Goal: Task Accomplishment & Management: Use online tool/utility

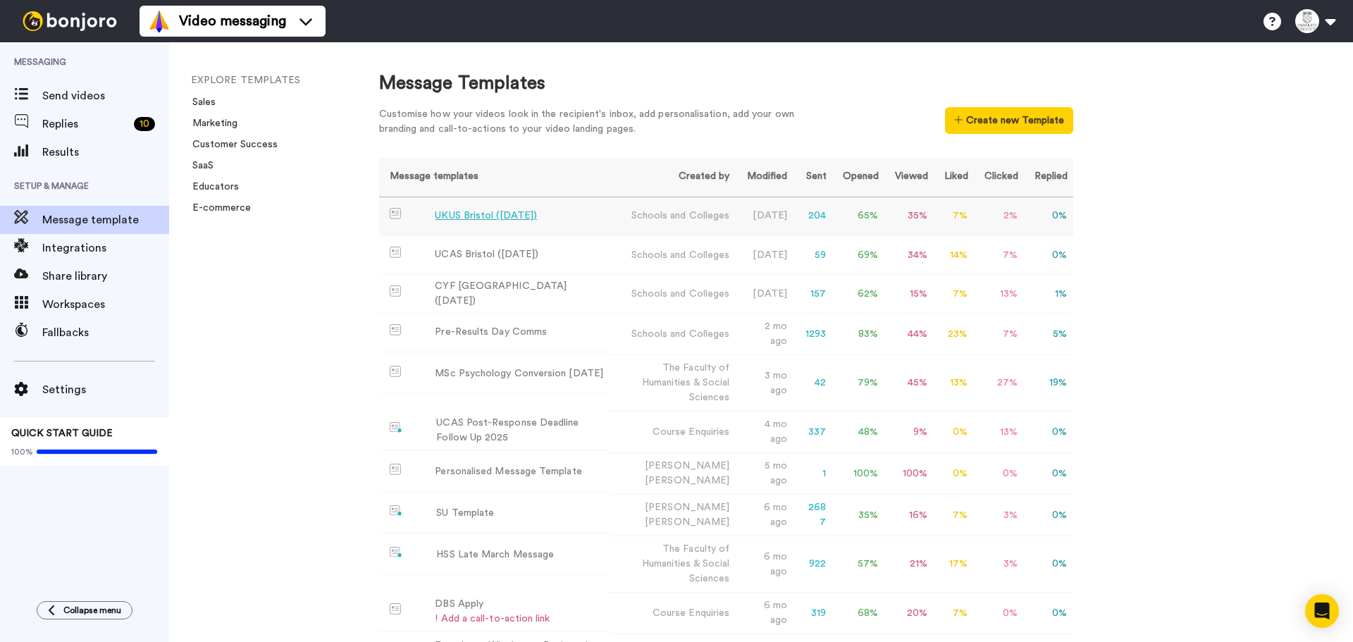
drag, startPoint x: 517, startPoint y: 221, endPoint x: 515, endPoint y: 206, distance: 15.6
click at [497, 207] on td "UKUS Bristol ([DATE])" at bounding box center [494, 216] width 230 height 39
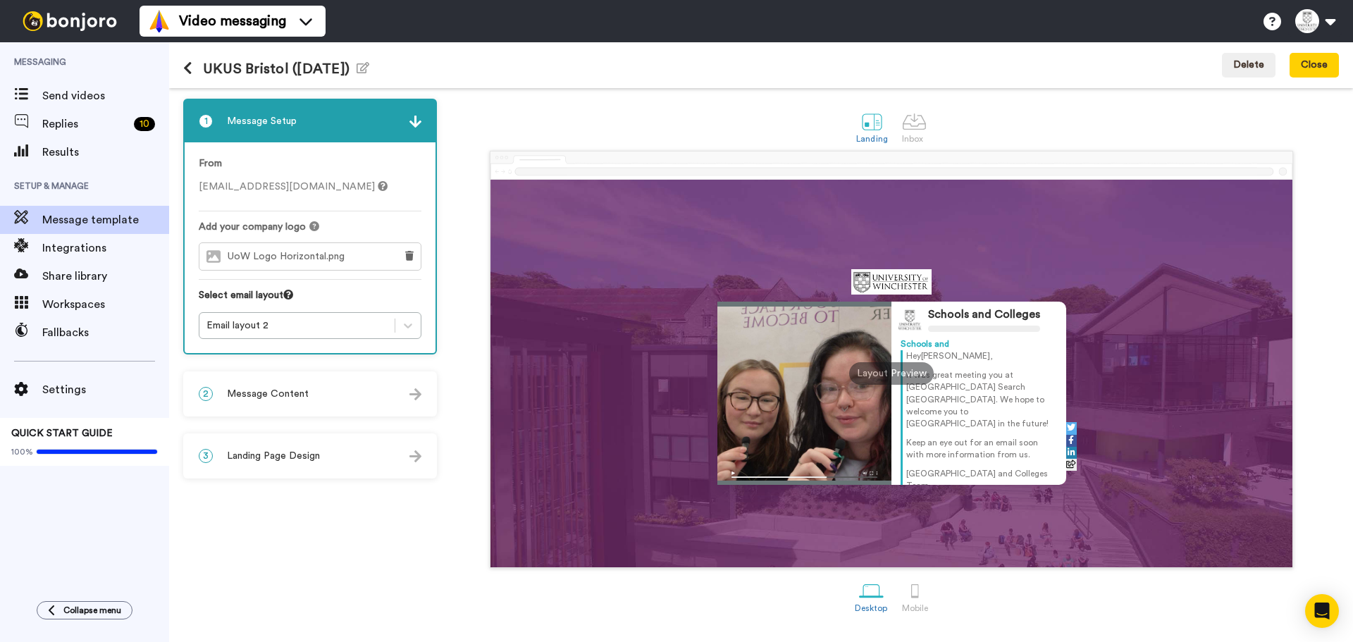
click at [343, 383] on div "2 Message Content" at bounding box center [310, 394] width 251 height 42
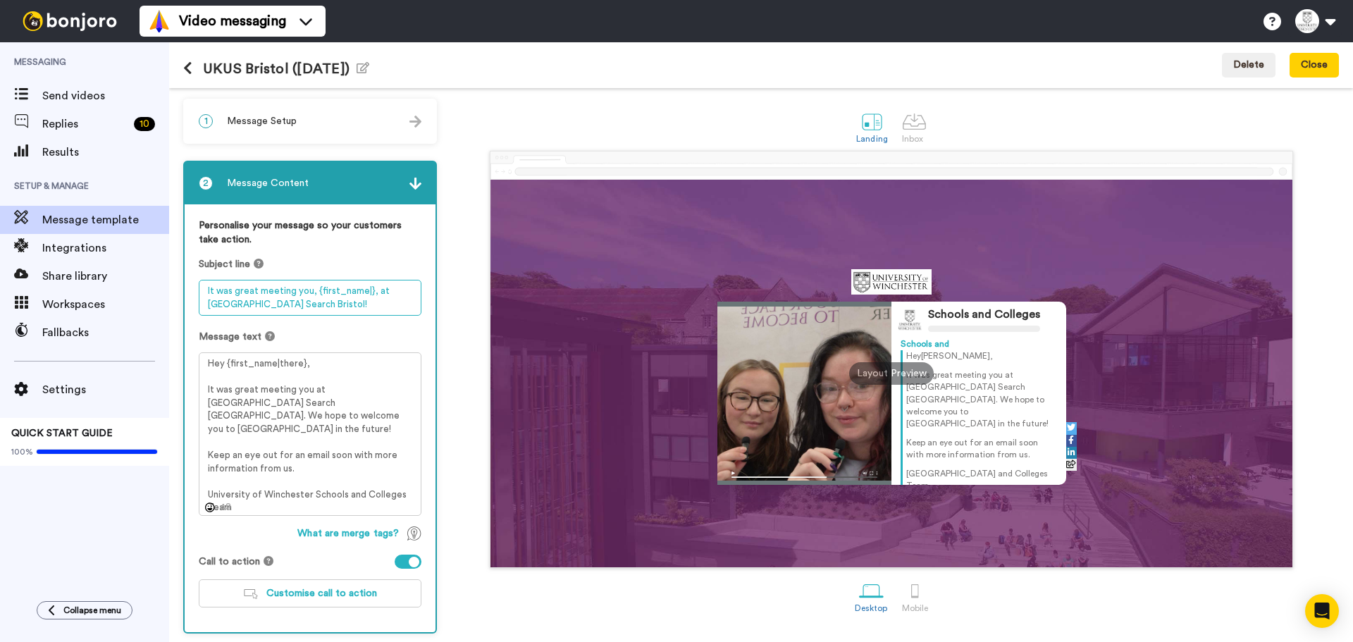
click at [337, 304] on textarea "It was great meeting you, {first_name|}, at UK University Search Bristol!" at bounding box center [310, 298] width 223 height 36
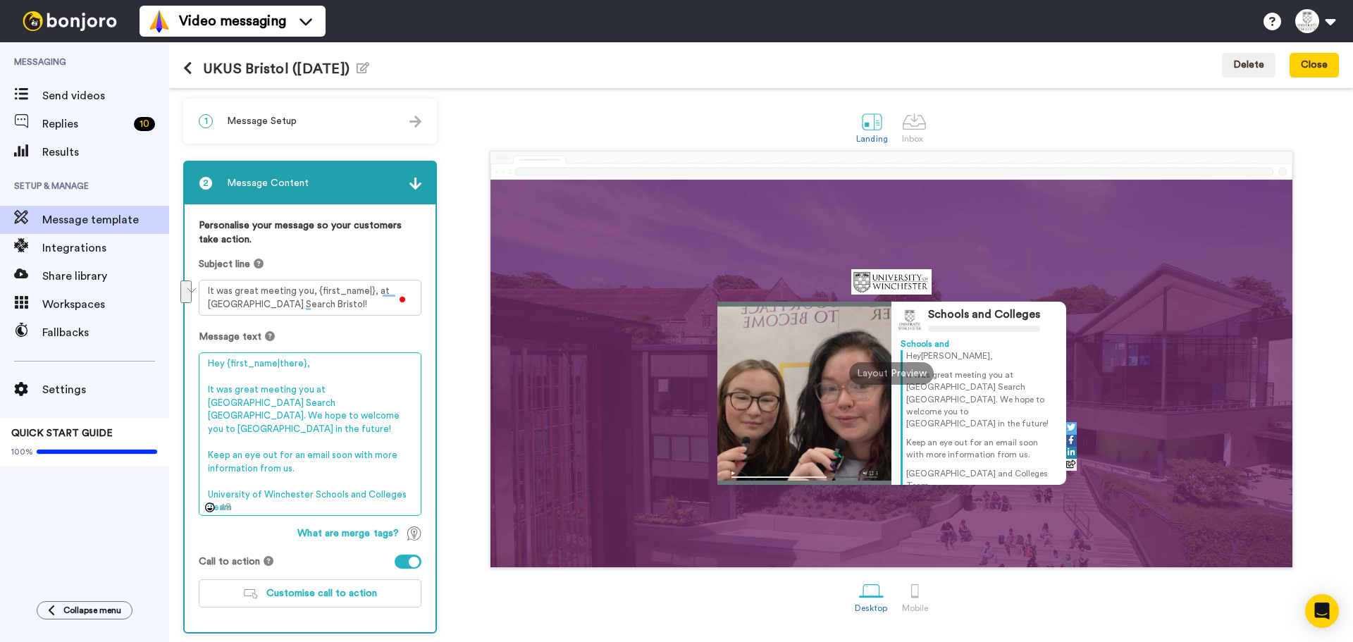
click at [346, 463] on textarea "Hey {first_name|there}, It was great meeting you at UK University Search Bristo…" at bounding box center [310, 433] width 223 height 163
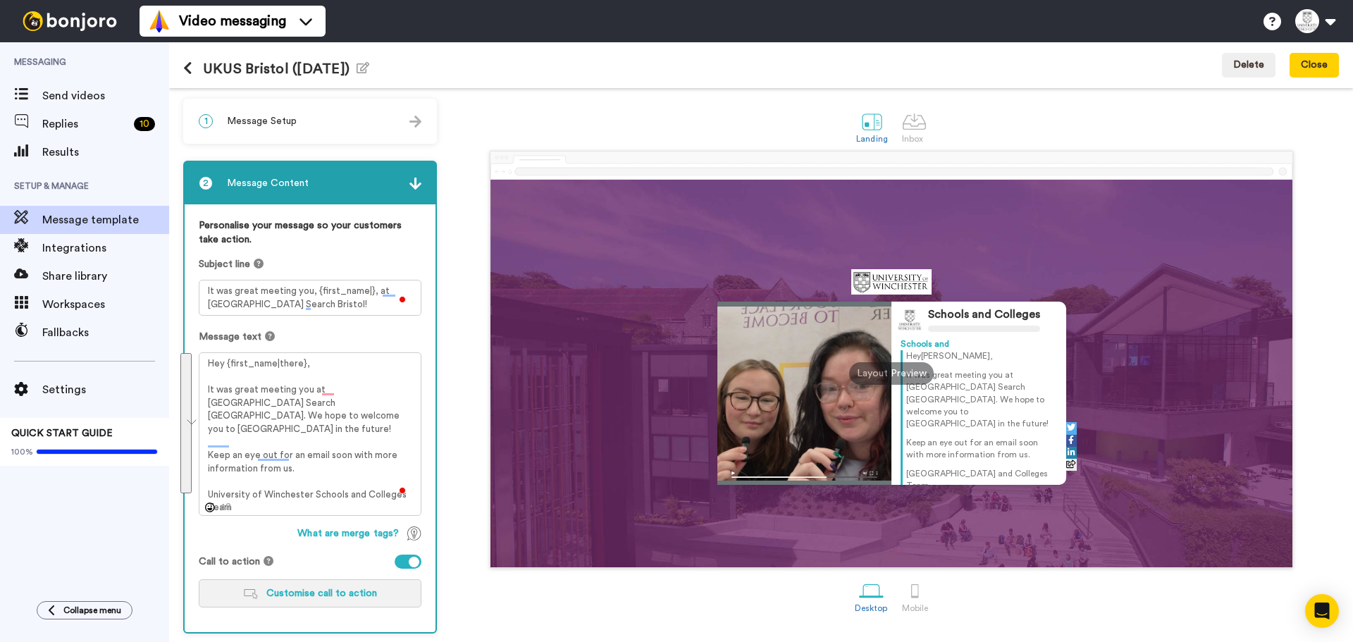
click at [280, 593] on span "Customise call to action" at bounding box center [321, 593] width 111 height 10
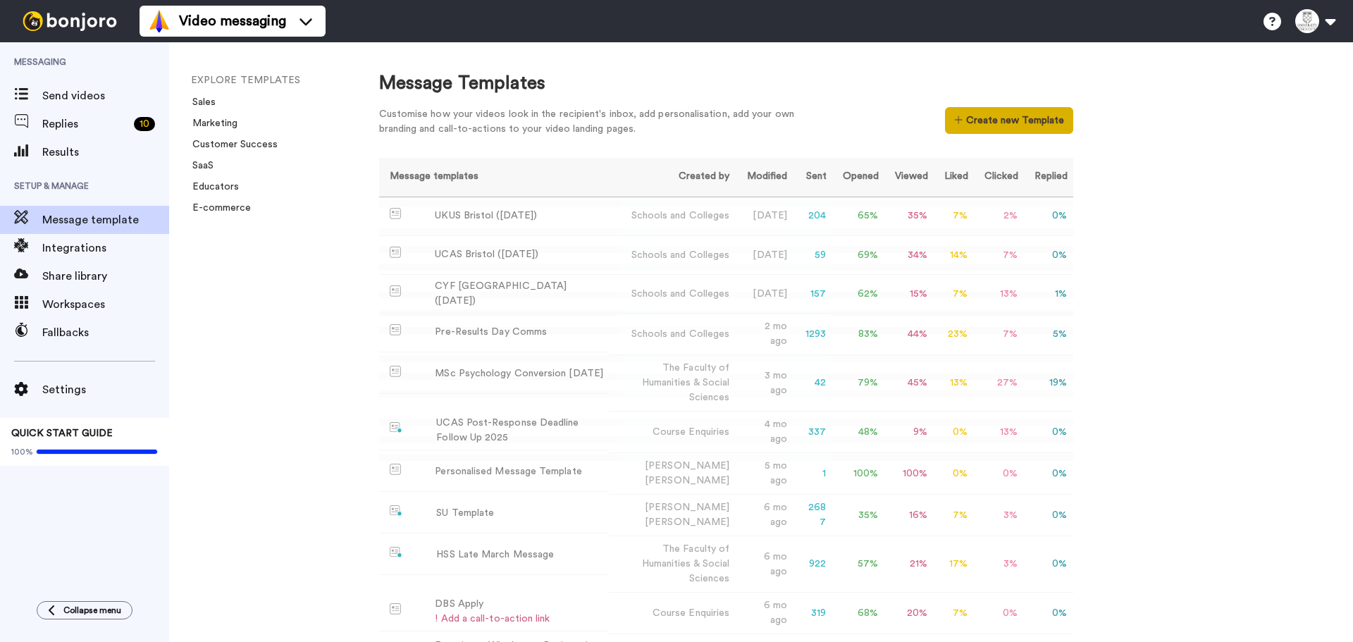
click at [1043, 125] on button "Create new Template" at bounding box center [1009, 120] width 128 height 27
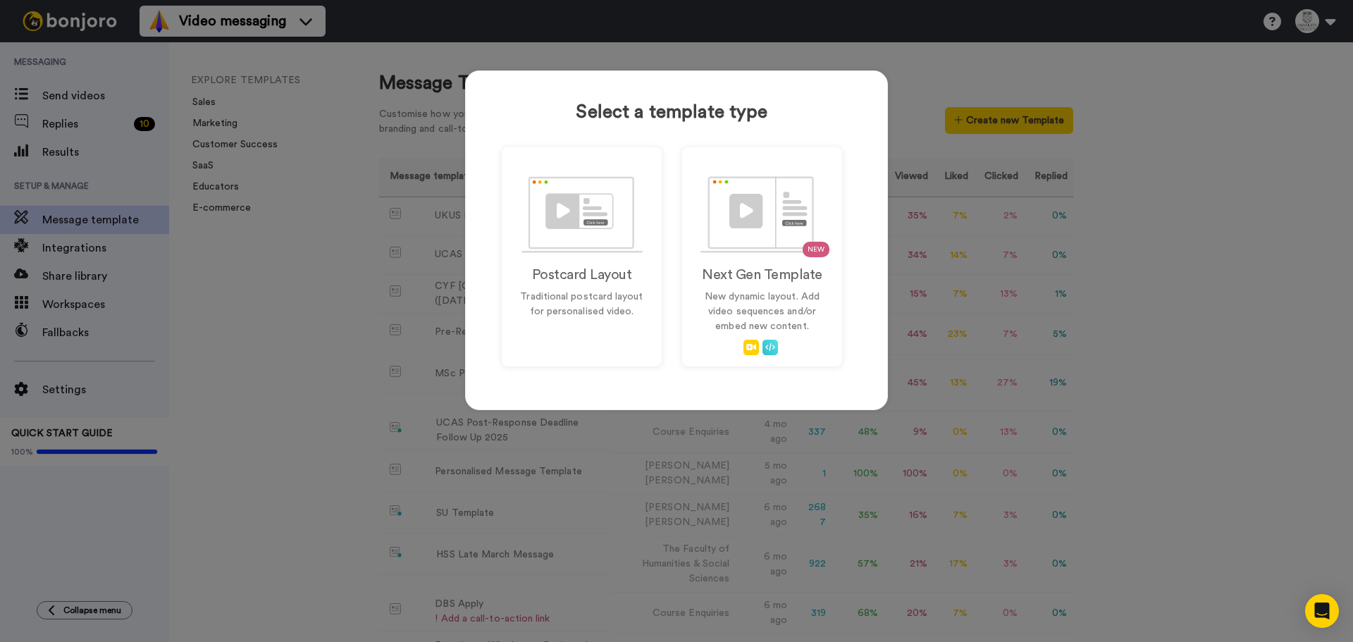
click at [493, 227] on div "Select a template type Postcard Layout Traditional postcard layout for personal…" at bounding box center [676, 240] width 423 height 340
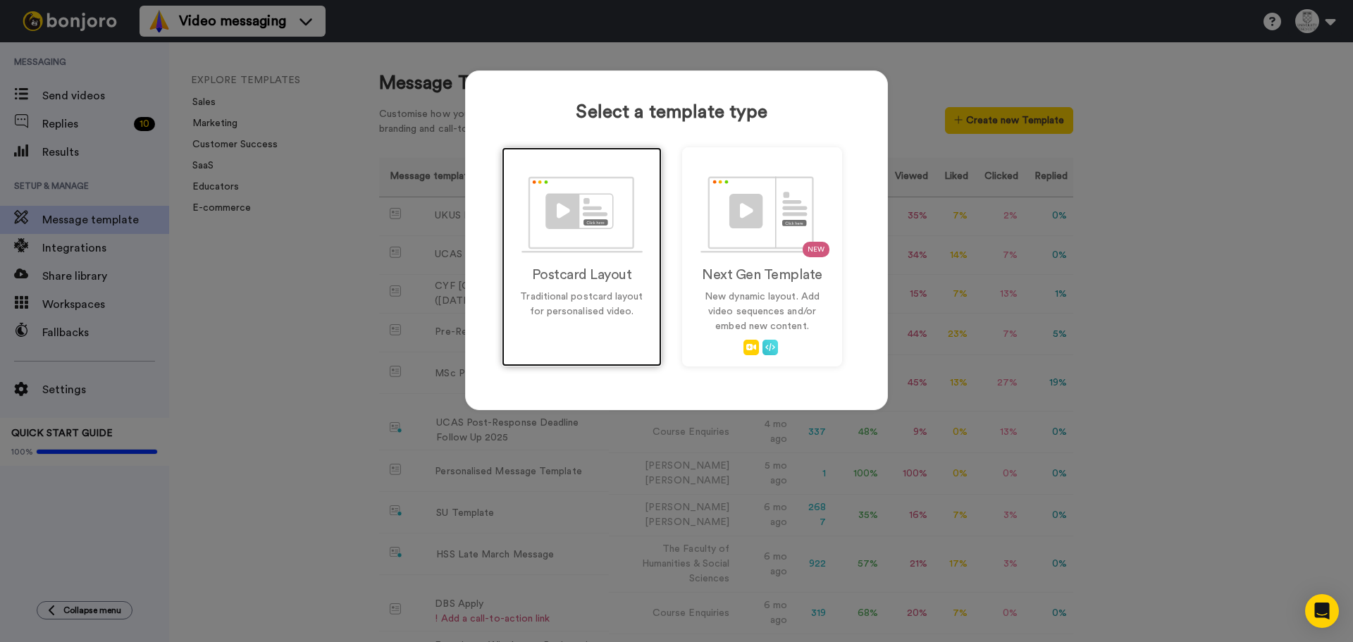
click at [534, 221] on img at bounding box center [581, 214] width 121 height 77
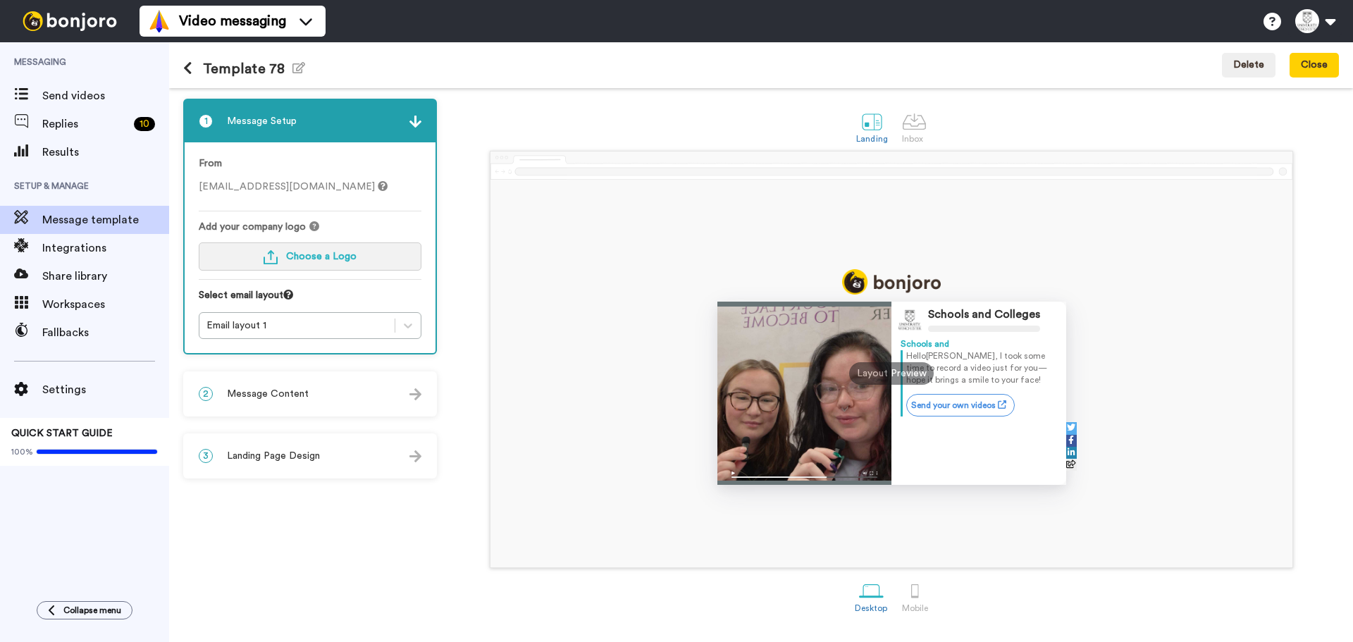
click at [362, 247] on button "Choose a Logo" at bounding box center [310, 256] width 223 height 28
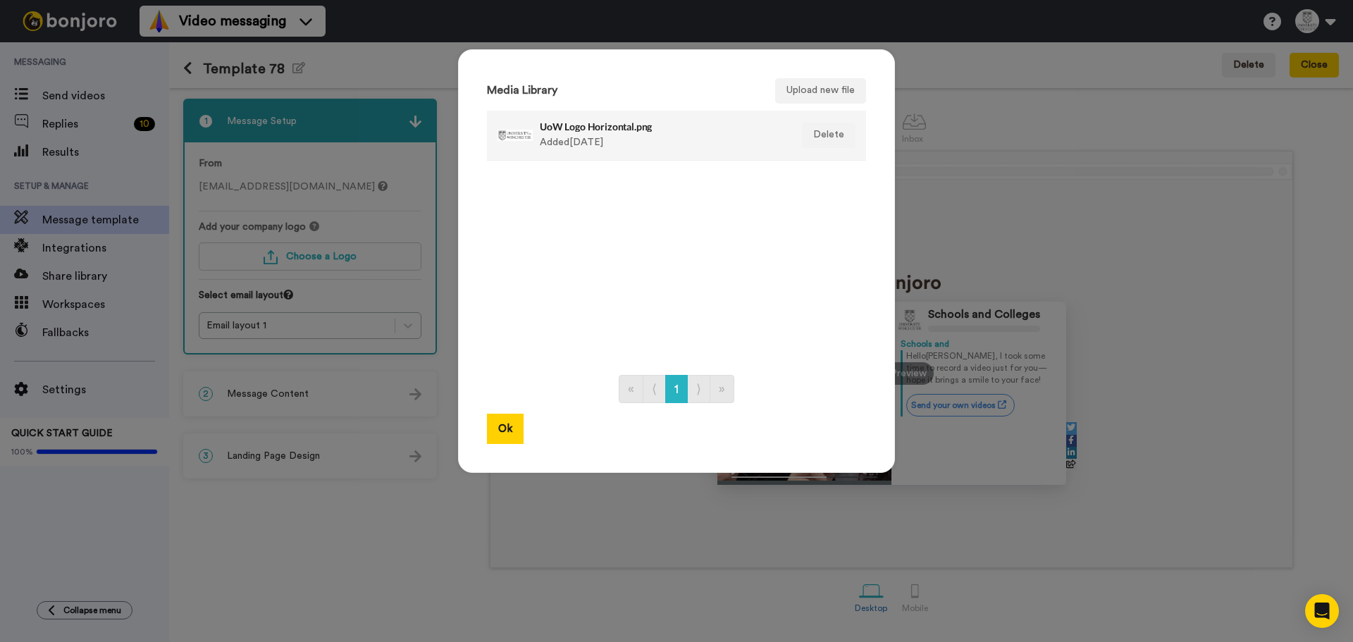
click at [564, 135] on div "UoW Logo Horizontal.png Added 1 yr ago" at bounding box center [661, 135] width 243 height 35
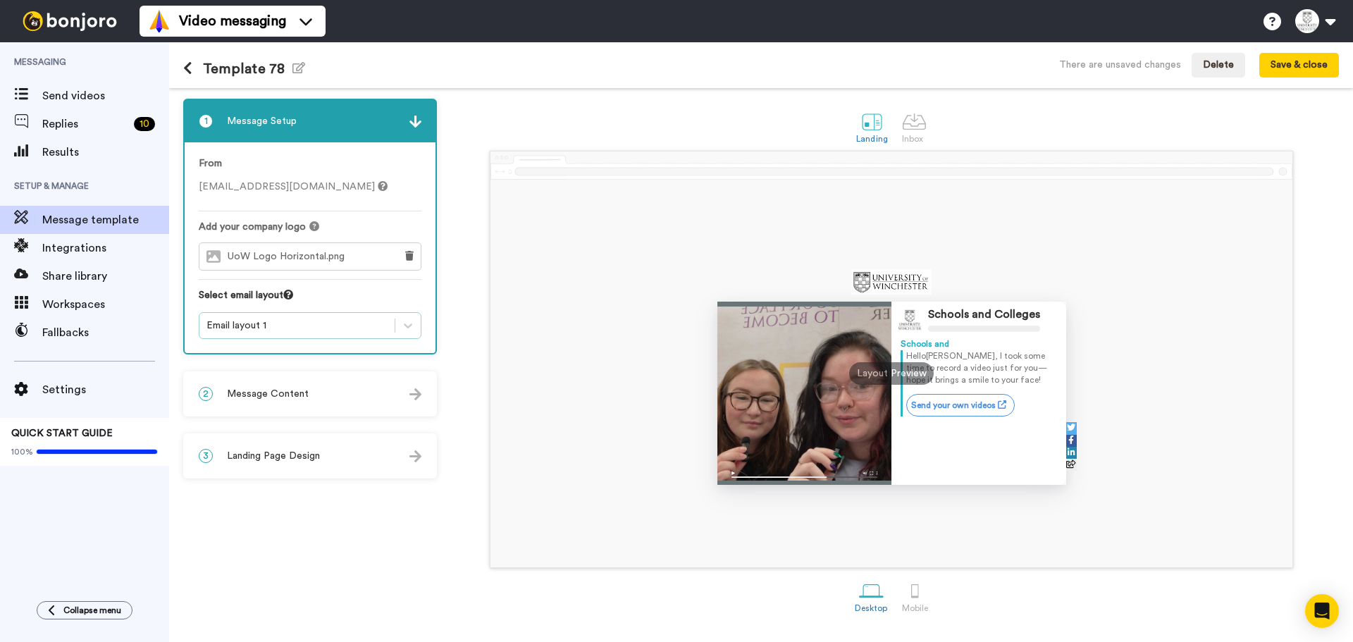
click at [285, 318] on div "Email layout 1" at bounding box center [296, 325] width 195 height 17
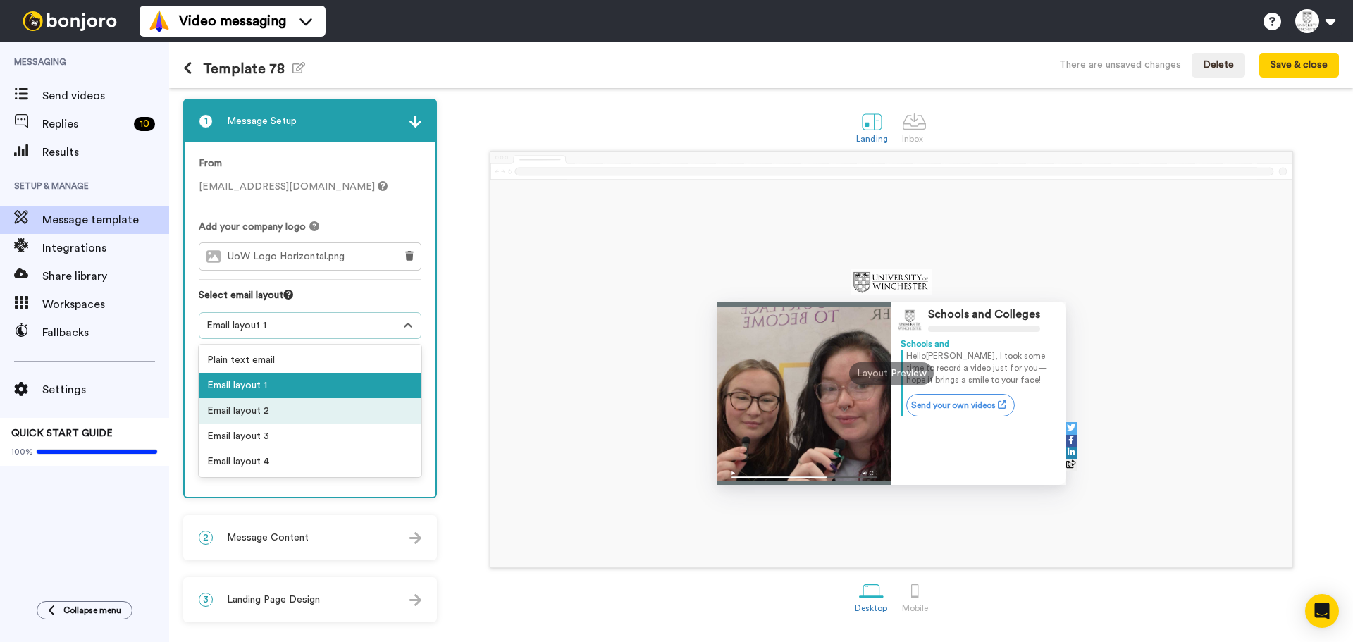
click at [281, 413] on div "Email layout 2" at bounding box center [310, 410] width 223 height 25
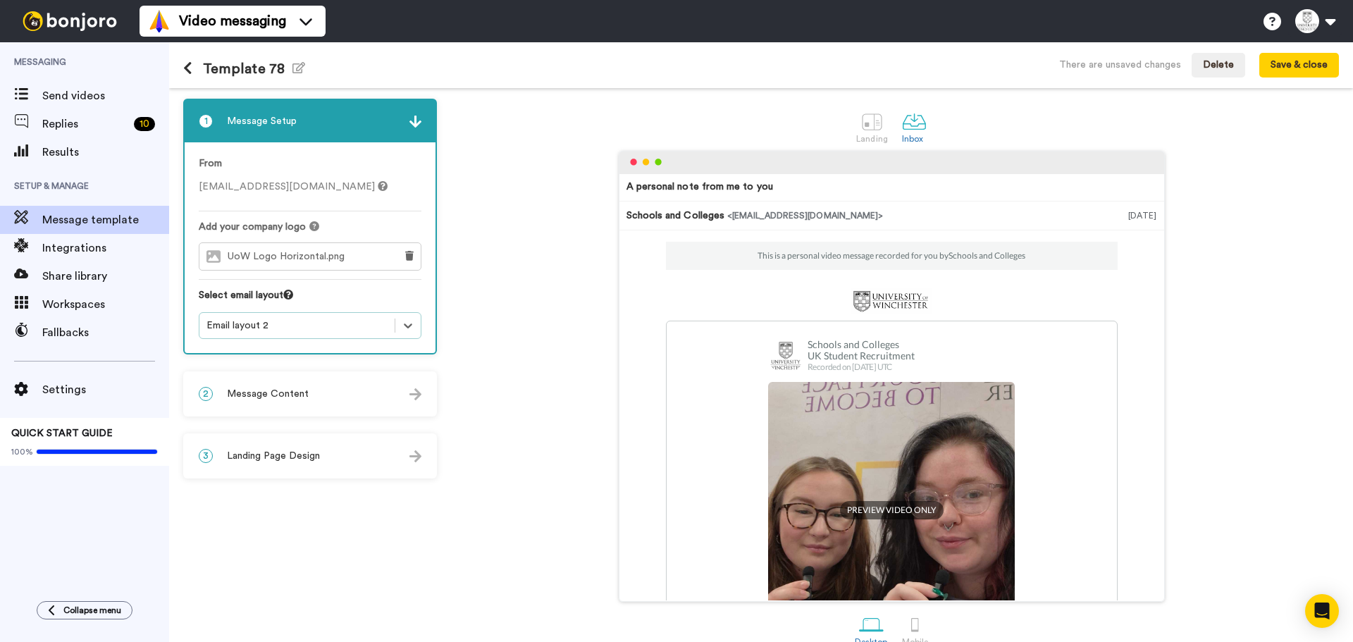
click at [337, 395] on div "2 Message Content" at bounding box center [310, 394] width 251 height 42
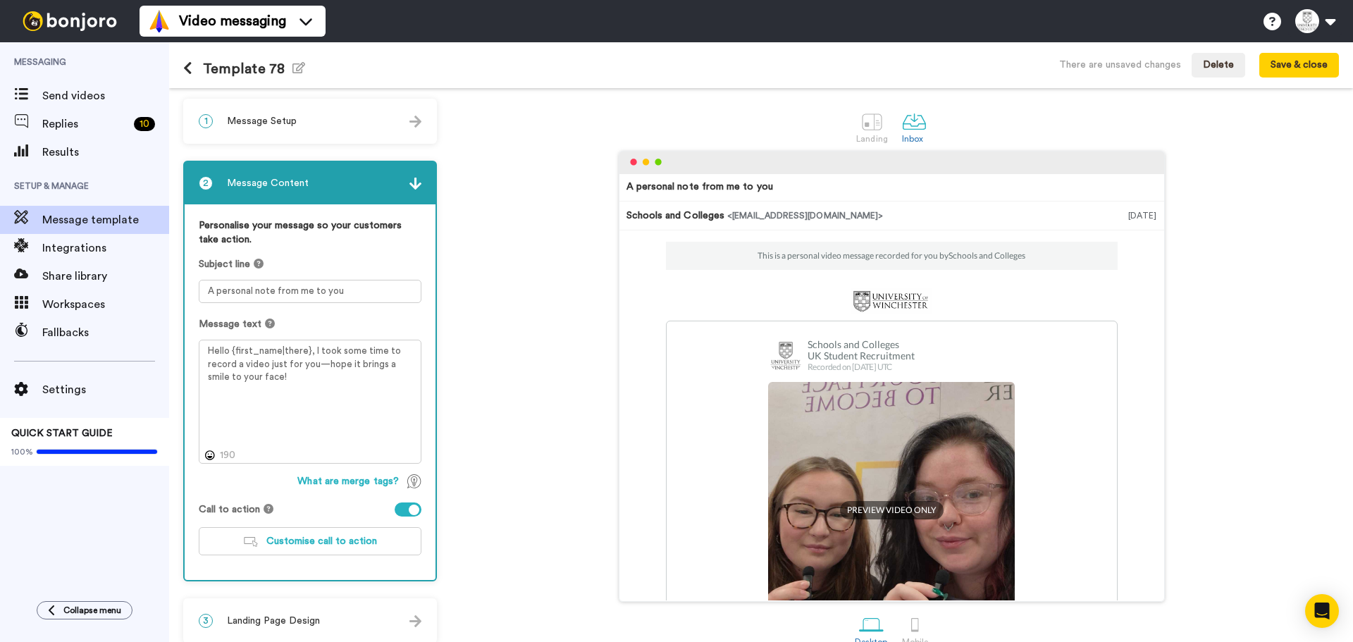
scroll to position [23, 0]
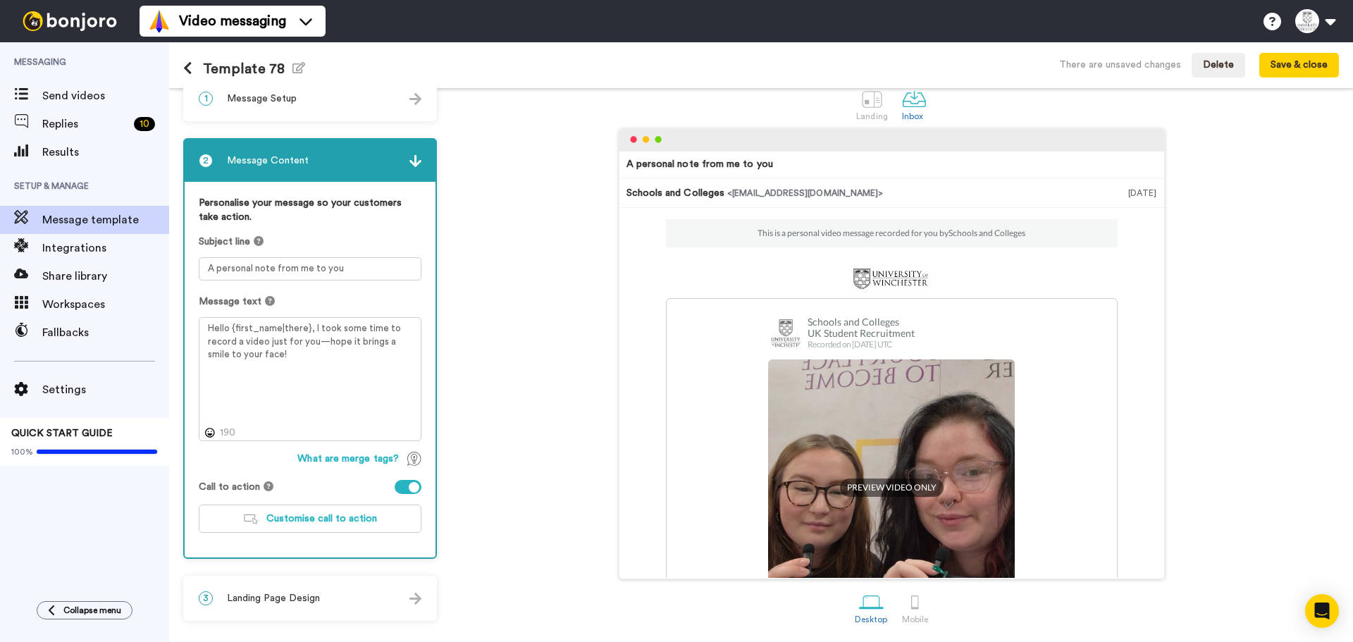
click at [306, 68] on div "Template 78 Edit name There are unsaved changes Delete Save & close" at bounding box center [761, 65] width 1184 height 46
click at [302, 69] on div "Template 78 Edit name There are unsaved changes Delete Save & close" at bounding box center [761, 65] width 1184 height 46
click at [294, 70] on icon "button" at bounding box center [298, 67] width 13 height 11
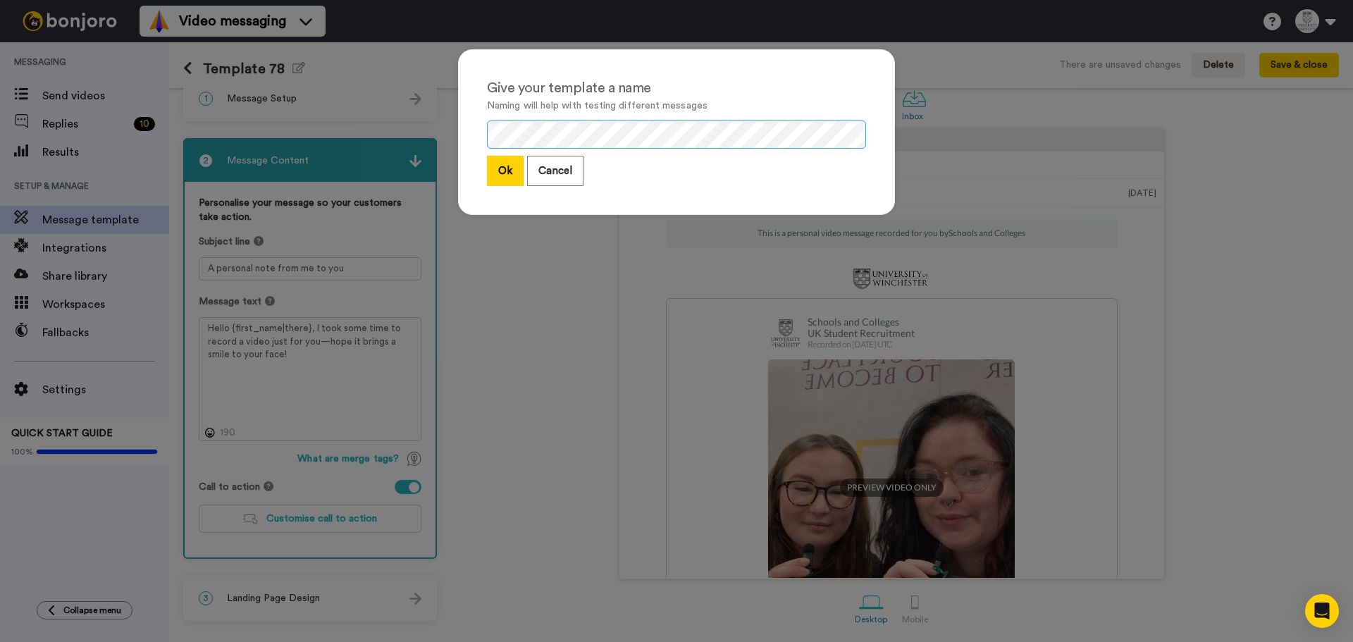
click at [128, 115] on div "Give your template a name Naming will help with testing different messages Ok C…" at bounding box center [676, 321] width 1353 height 642
click at [495, 167] on button "Ok" at bounding box center [505, 171] width 37 height 30
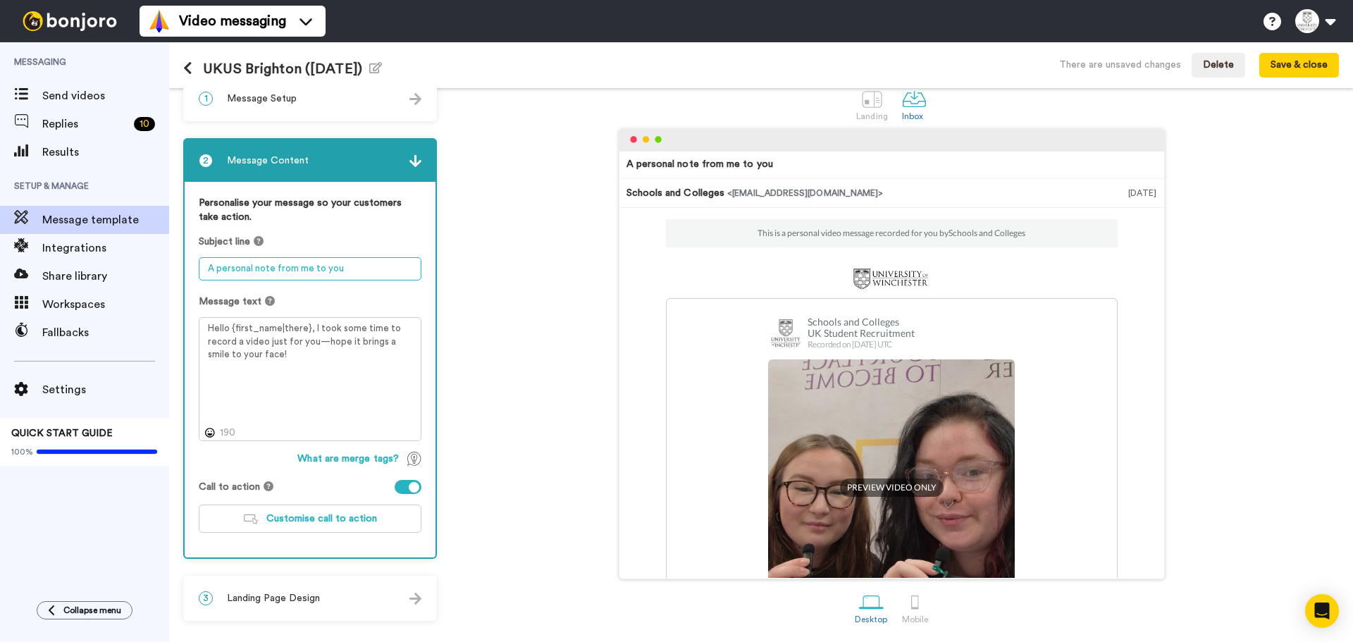
click at [333, 265] on textarea "A personal note from me to you" at bounding box center [310, 268] width 223 height 23
paste textarea "It was great meeting you, {first_name|}, at UK University Search Bristol!"
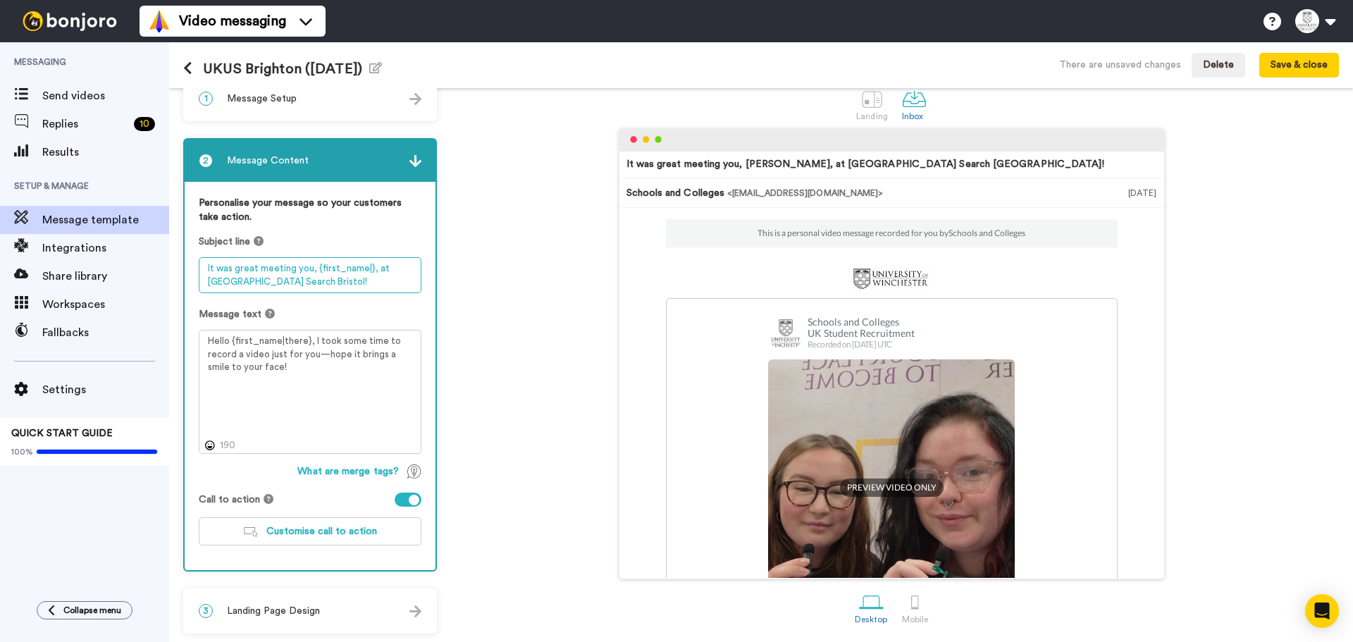
click at [293, 283] on textarea "It was great meeting you, {first_name|}, at UK University Search Bristol!" at bounding box center [310, 275] width 223 height 36
type textarea "It was great meeting you, {first_name|}, at UK University Search Brighton!"
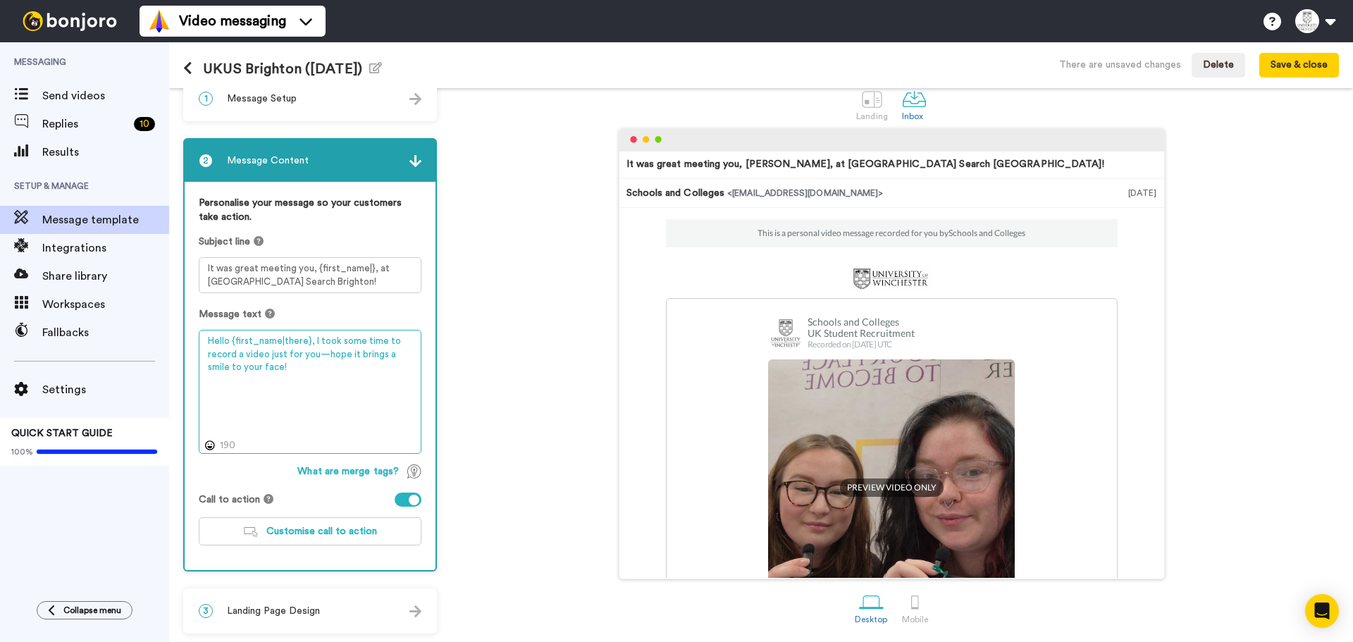
click at [293, 404] on textarea "Hello {first_name|there}, I took some time to record a video just for you—hope …" at bounding box center [310, 392] width 223 height 124
paste textarea "y {first_name|there}, It was great meeting you at UK University Search Bristol.…"
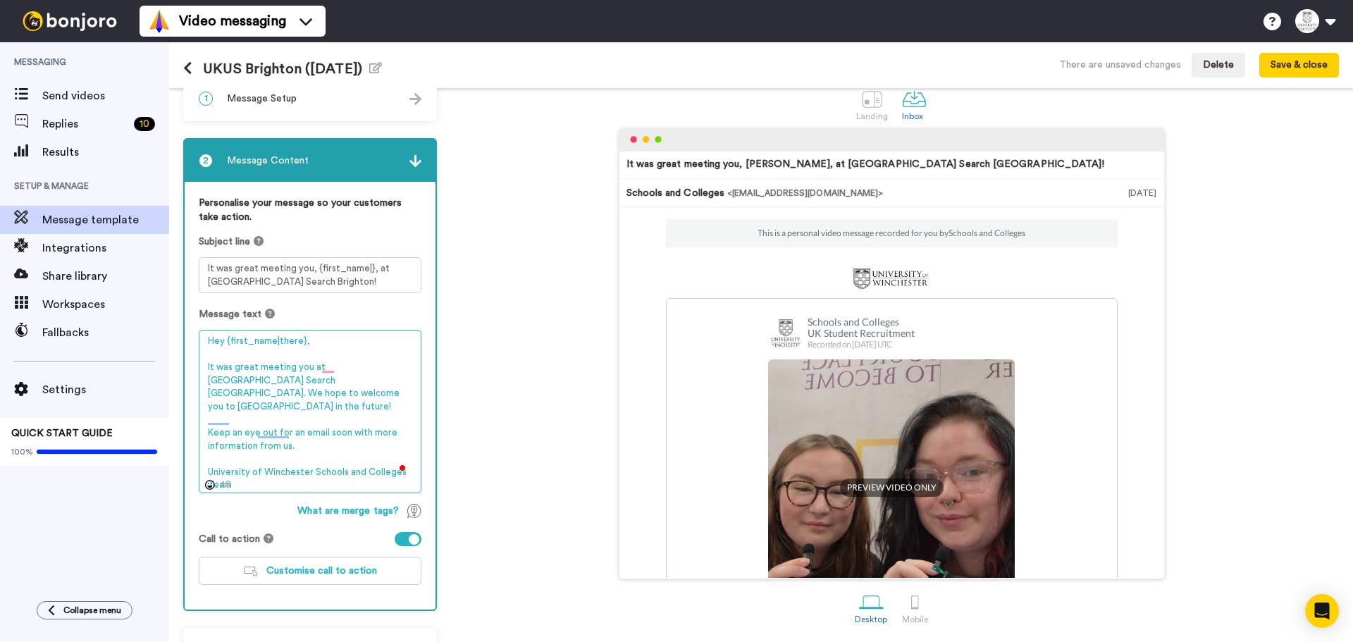
click at [213, 381] on textarea "Hey {first_name|there}, It was great meeting you at UK University Search Bristo…" at bounding box center [310, 411] width 223 height 163
type textarea "Hey {first_name|there}, It was great meeting you at UK University Search Bright…"
click at [566, 347] on div "It was great meeting you, Tom, at UK University Search Brighton! Schools and Co…" at bounding box center [891, 353] width 895 height 451
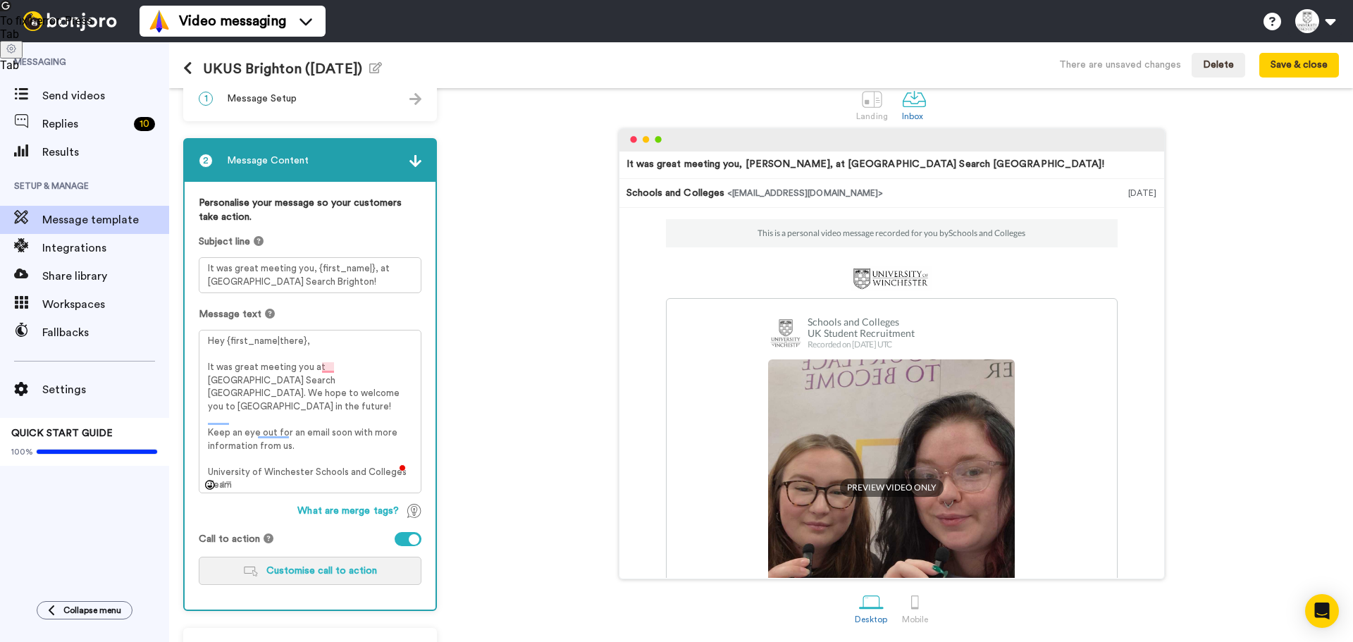
click at [345, 572] on span "Customise call to action" at bounding box center [321, 571] width 111 height 10
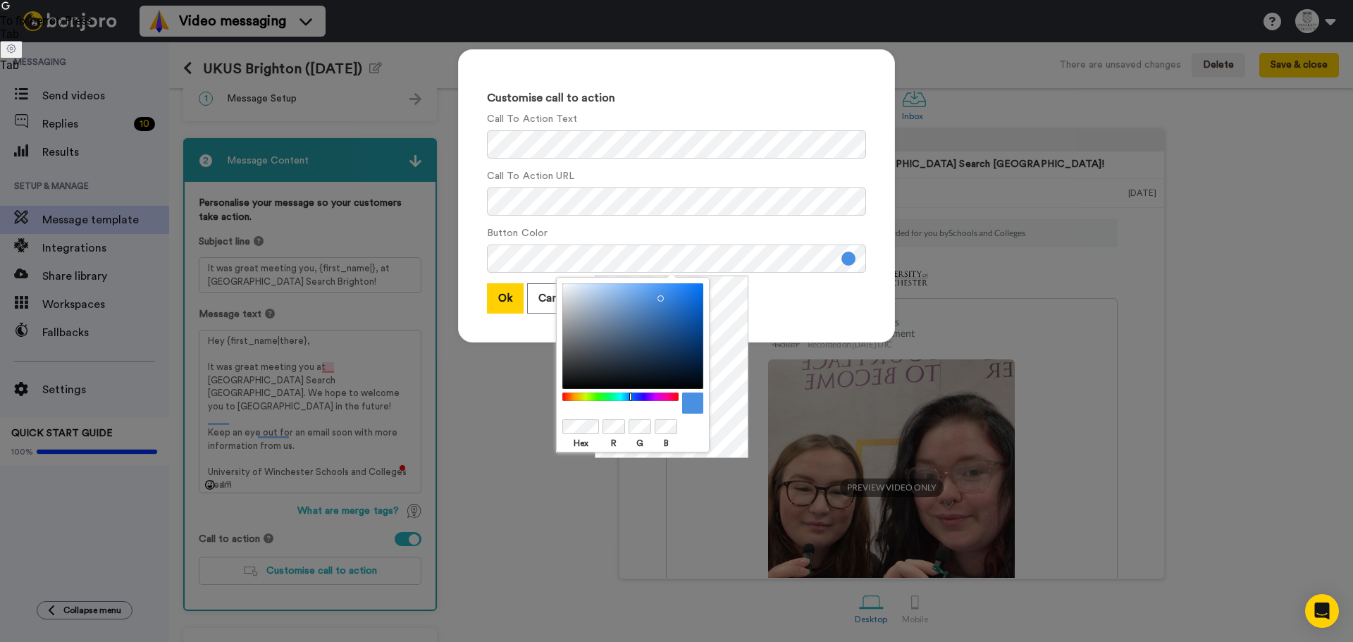
click at [600, 423] on div at bounding box center [632, 427] width 141 height 18
click at [616, 416] on div "Hex R G B" at bounding box center [633, 364] width 154 height 175
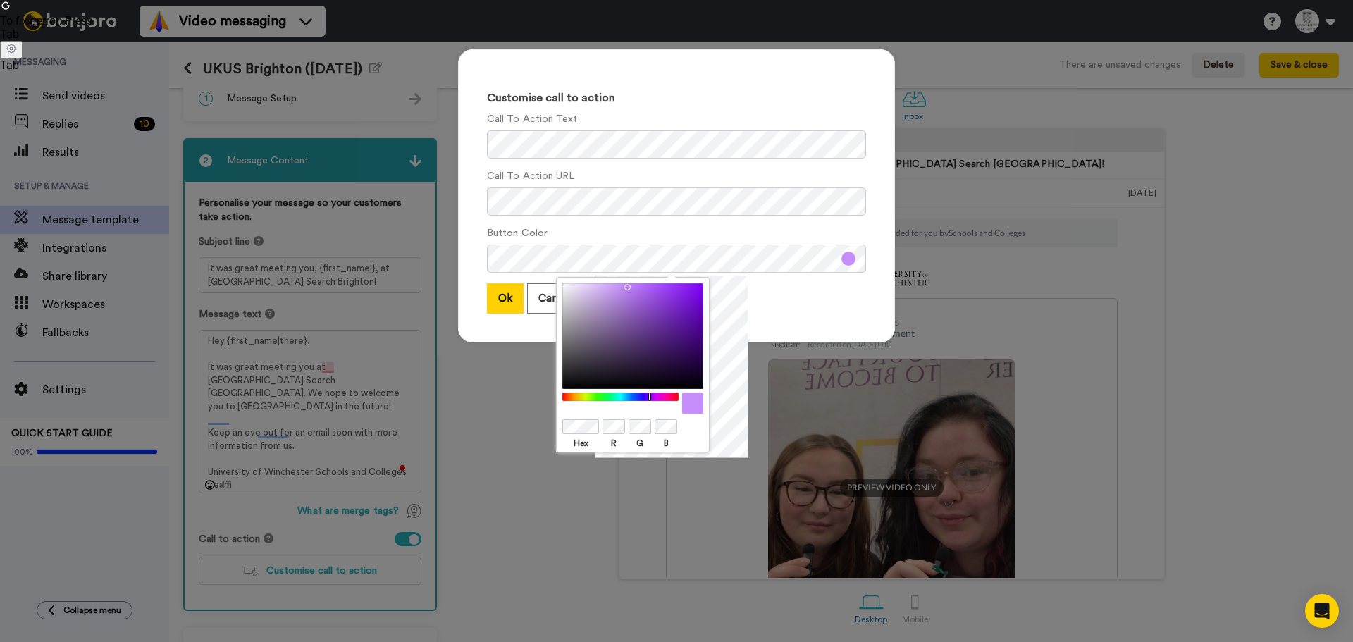
click at [743, 321] on div "Hex R G B" at bounding box center [672, 366] width 154 height 182
click at [814, 352] on div "Customise call to action Call To Action Text Call To Action URL Button Color Ok…" at bounding box center [676, 202] width 465 height 335
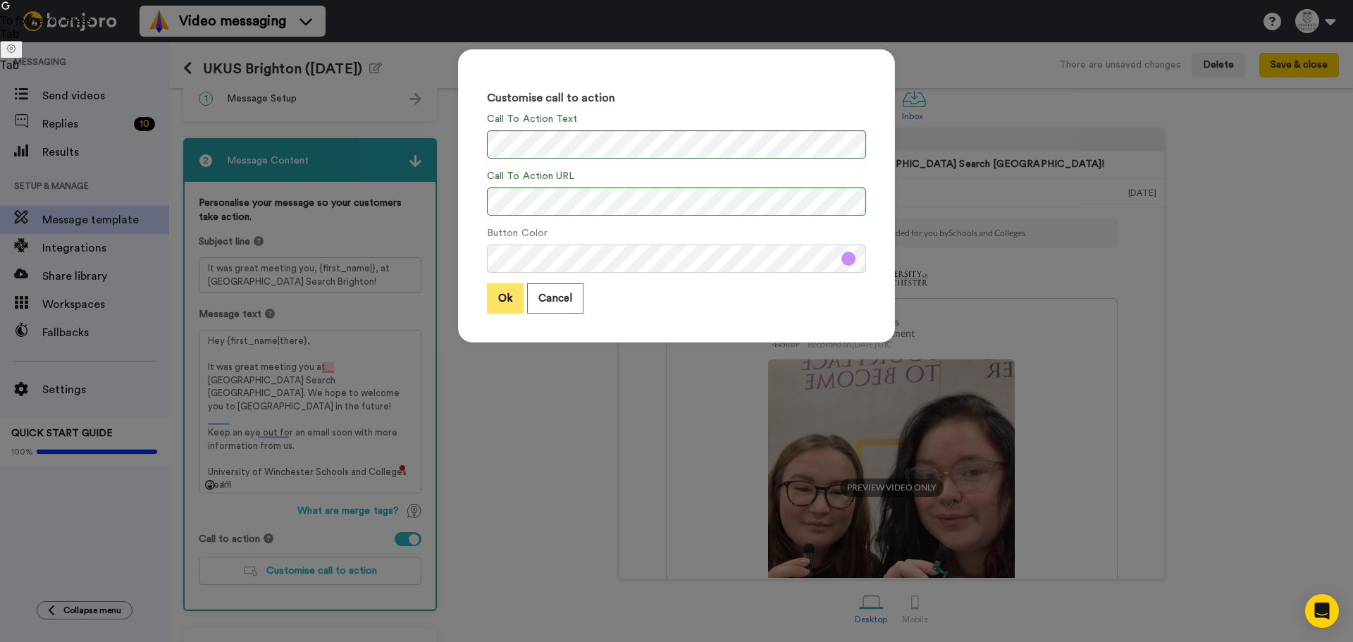
click at [495, 290] on button "Ok" at bounding box center [505, 298] width 37 height 30
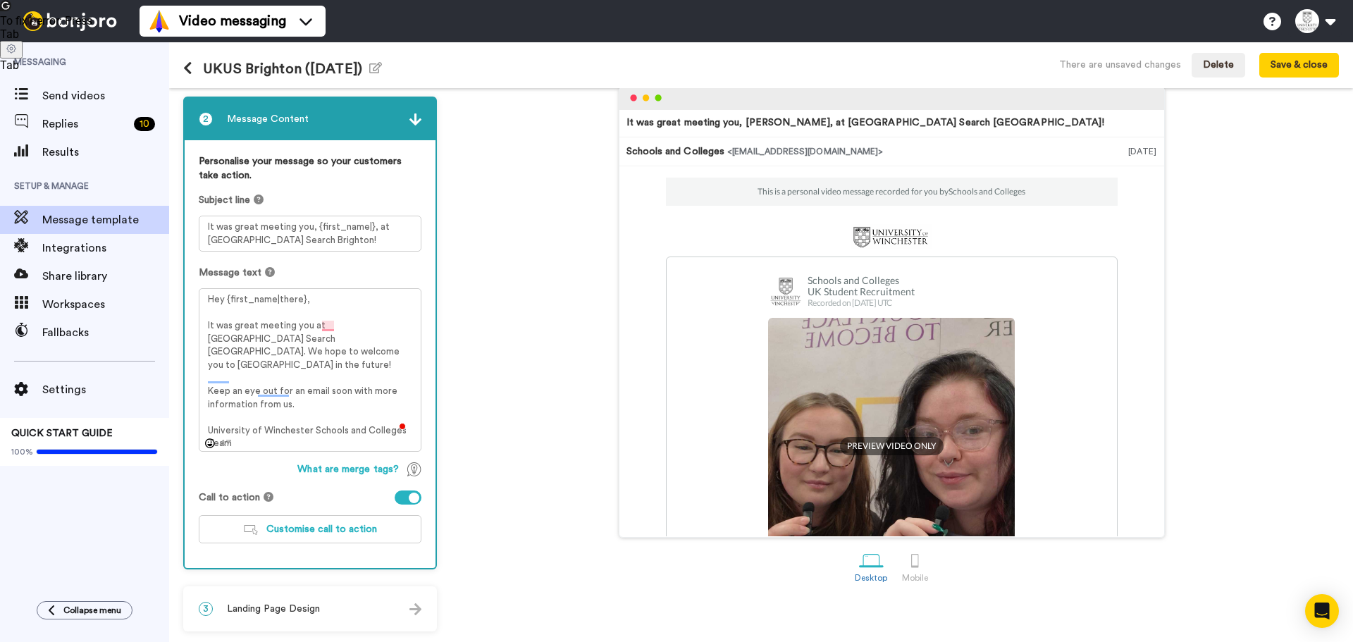
click at [361, 597] on div "3 Landing Page Design" at bounding box center [310, 609] width 251 height 42
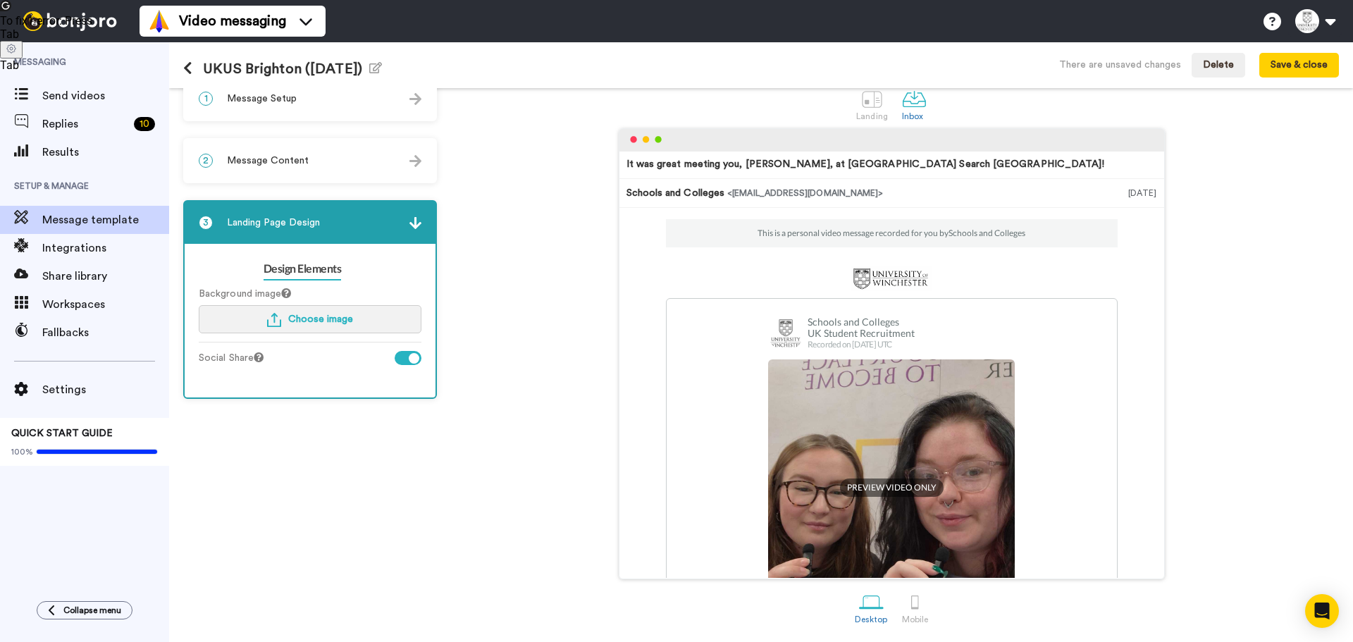
click at [343, 321] on span "Choose image" at bounding box center [320, 319] width 65 height 10
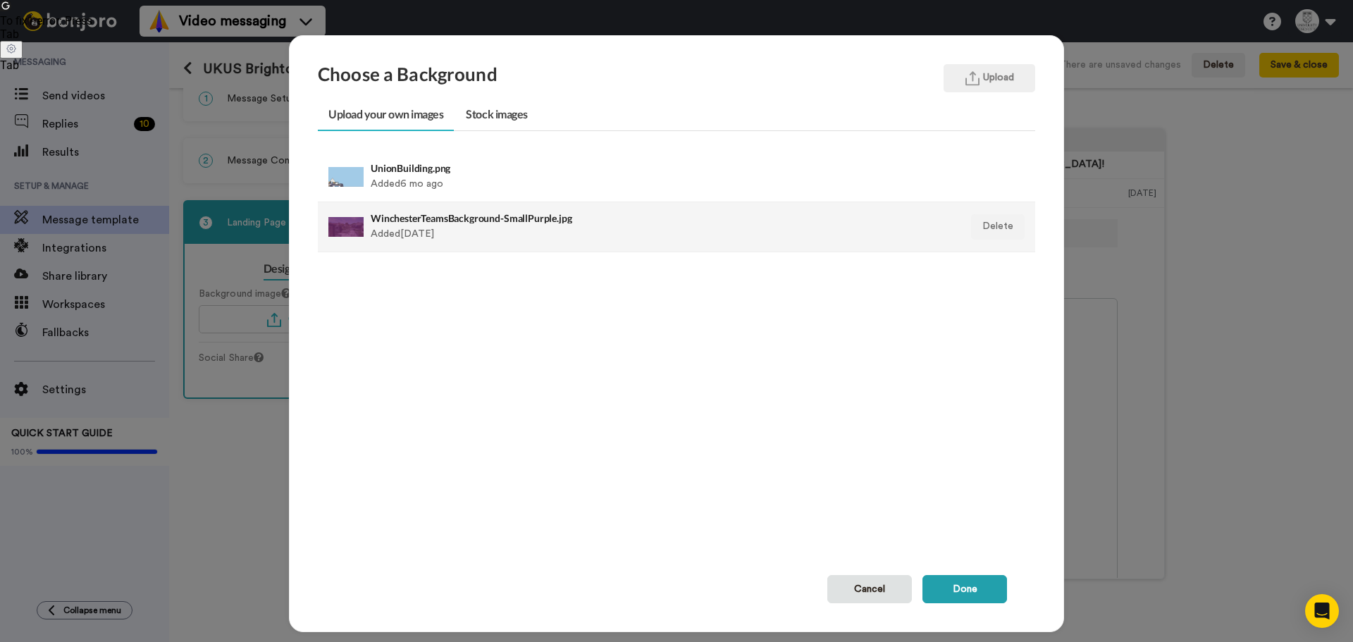
click at [474, 204] on li "WinchesterTeamsBackground-SmallPurple.jpg Added 1 yr ago Delete" at bounding box center [676, 227] width 717 height 50
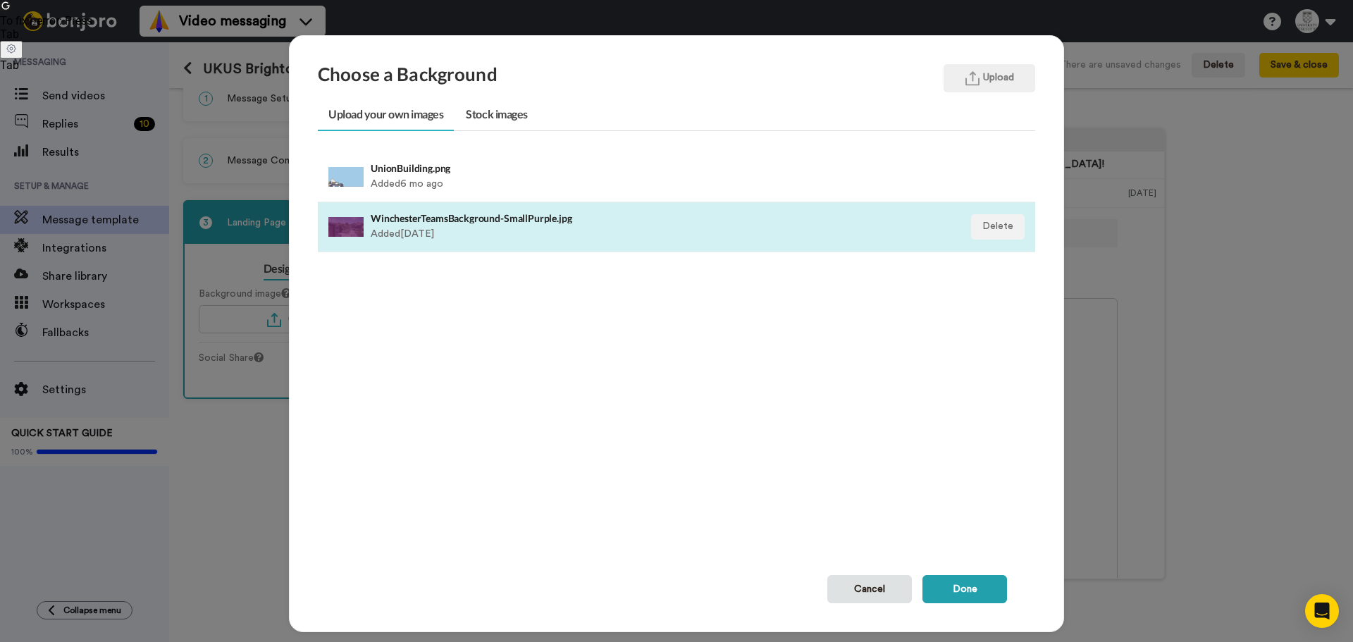
click at [755, 236] on div "WinchesterTeamsBackground-SmallPurple.jpg Added 1 yr ago" at bounding box center [607, 226] width 473 height 35
click at [948, 590] on button "Done" at bounding box center [964, 589] width 85 height 28
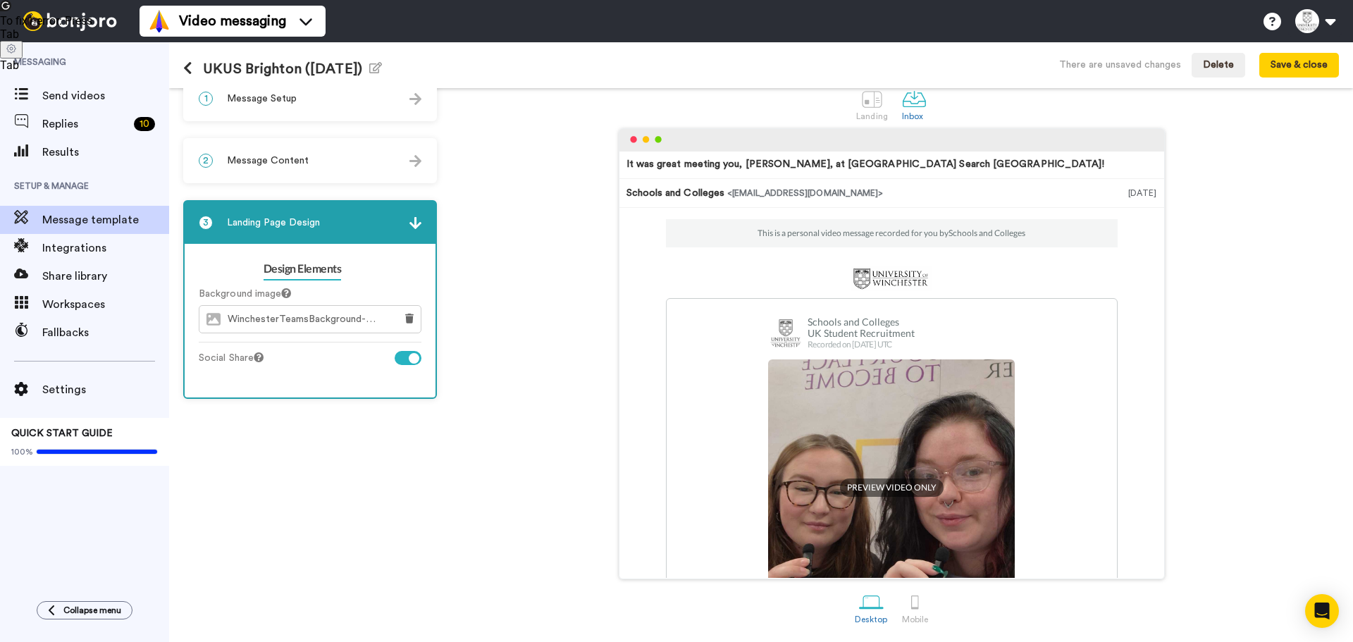
click at [500, 448] on div "It was great meeting you, Tom, at UK University Search Brighton! Schools and Co…" at bounding box center [891, 353] width 895 height 451
click at [1305, 58] on button "Save & close" at bounding box center [1299, 65] width 80 height 25
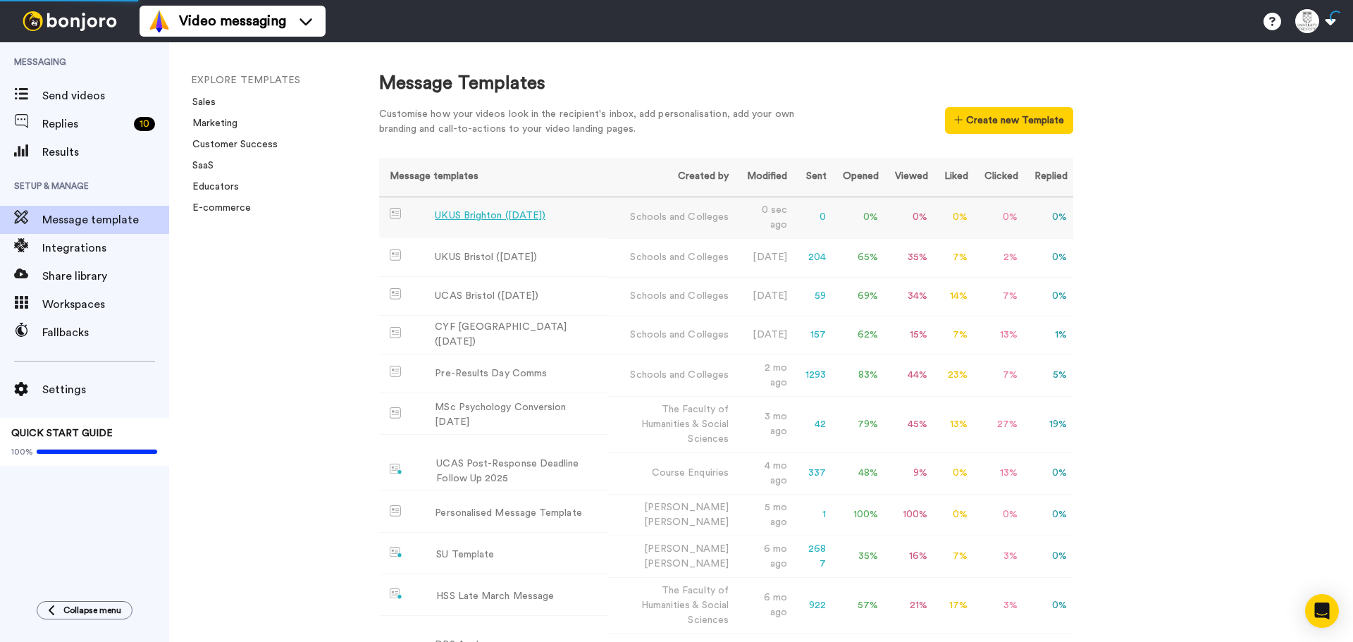
click at [520, 213] on div "UKUS Brighton ([DATE])" at bounding box center [490, 216] width 111 height 15
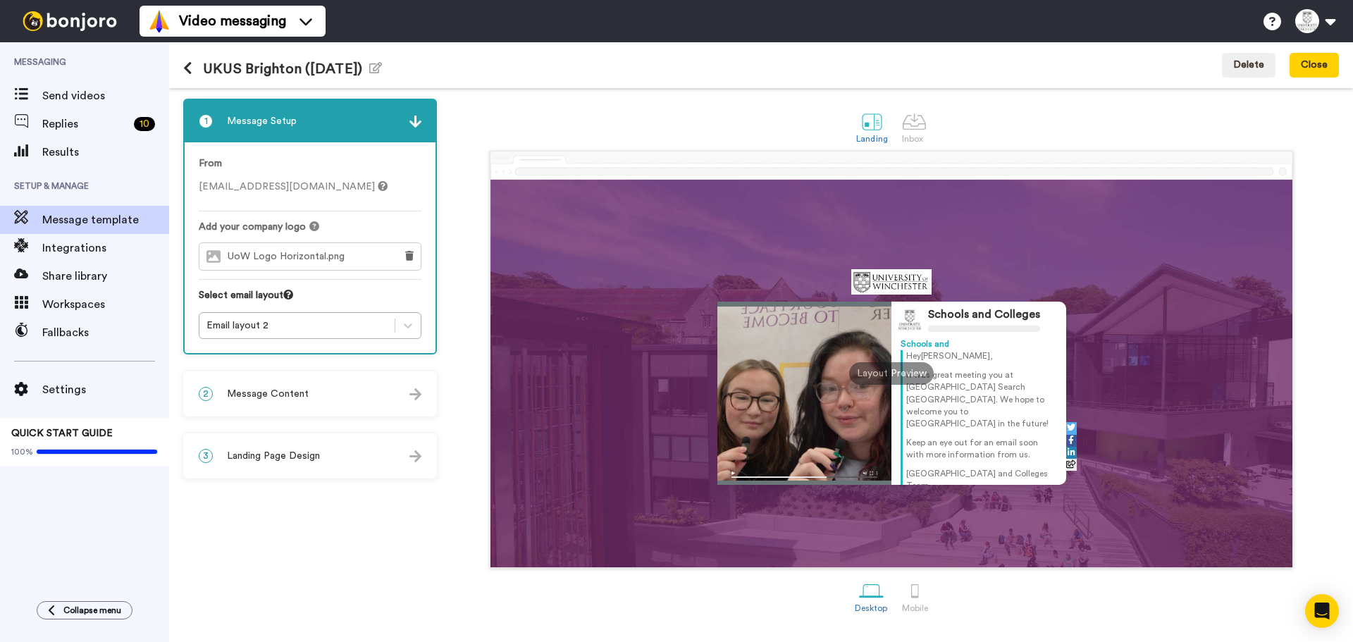
click at [150, 200] on span "Setup & Manage" at bounding box center [84, 185] width 169 height 39
click at [150, 206] on div "Message template" at bounding box center [84, 220] width 169 height 28
